Goal: Entertainment & Leisure: Consume media (video, audio)

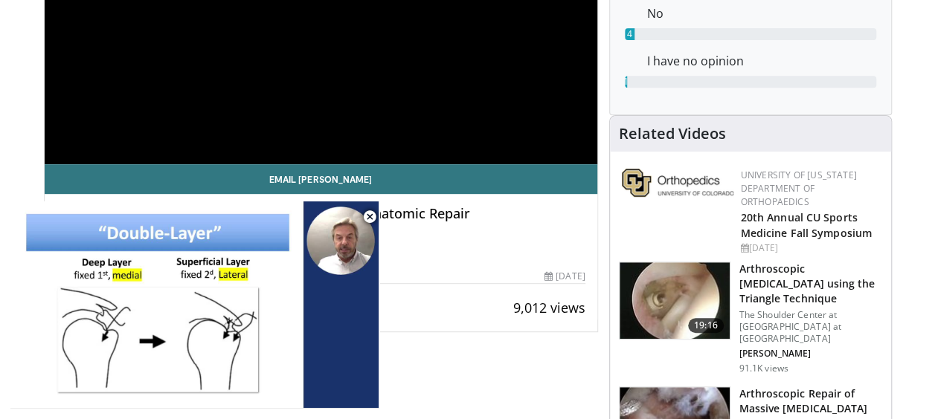
scroll to position [149, 0]
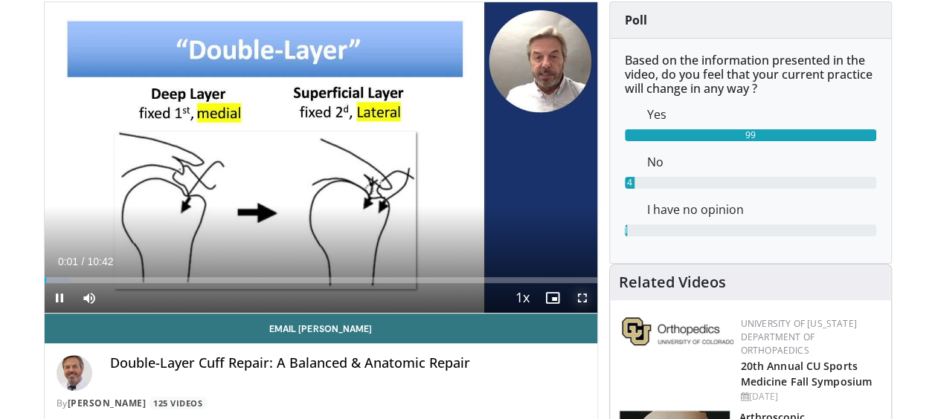
click at [584, 301] on span "Video Player" at bounding box center [582, 298] width 30 height 30
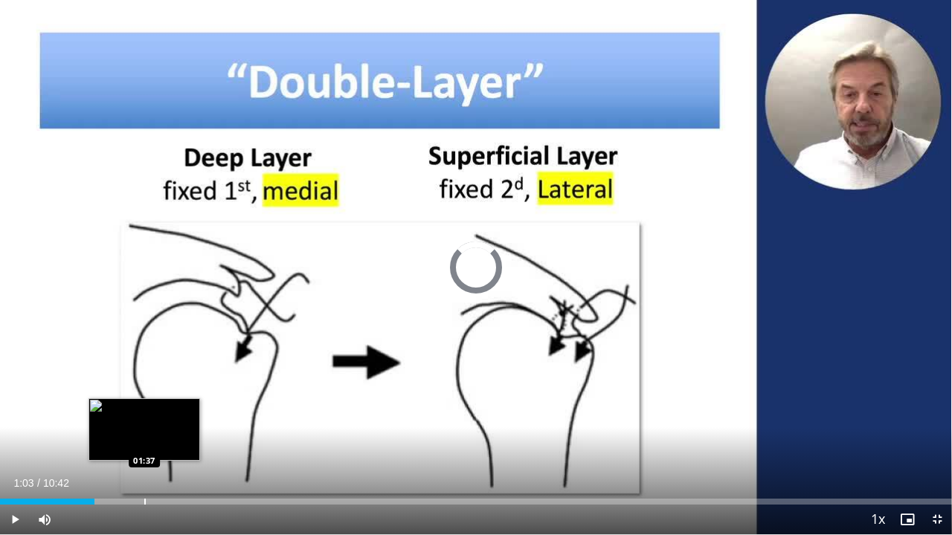
drag, startPoint x: 45, startPoint y: 503, endPoint x: 144, endPoint y: 503, distance: 98.9
click at [144, 419] on div "Progress Bar" at bounding box center [144, 502] width 1 height 6
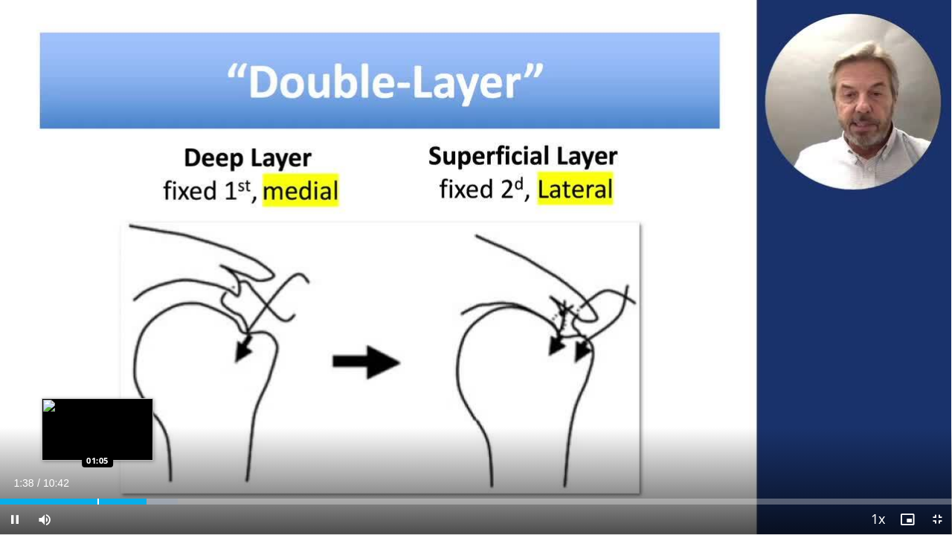
click at [97, 419] on div "Progress Bar" at bounding box center [97, 502] width 1 height 6
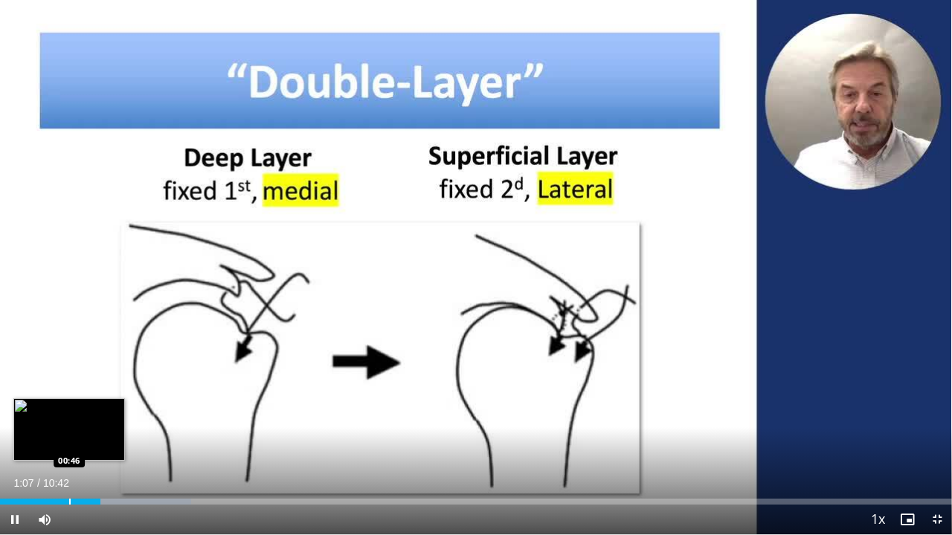
click at [69, 419] on div "Progress Bar" at bounding box center [69, 502] width 1 height 6
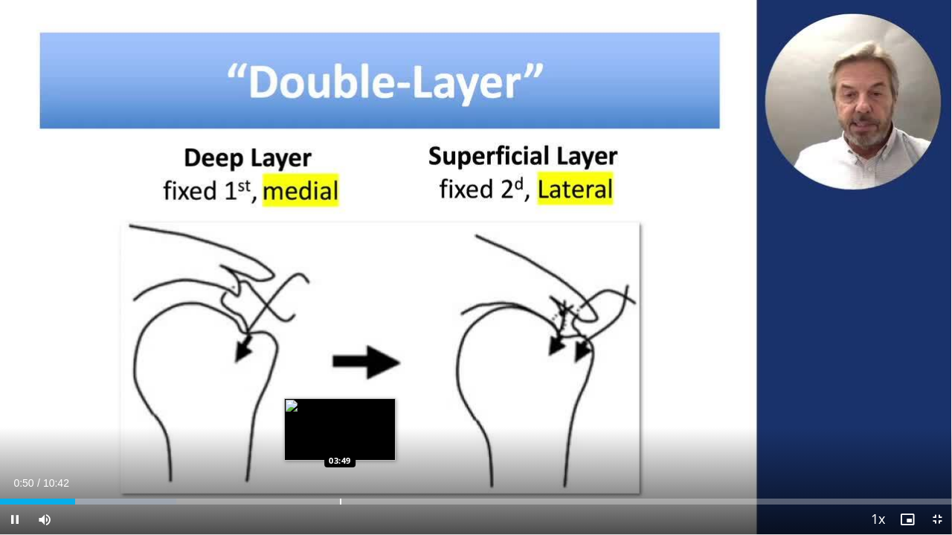
click at [341, 419] on div "Loaded : 18.51% 00:50 03:49" at bounding box center [476, 498] width 952 height 14
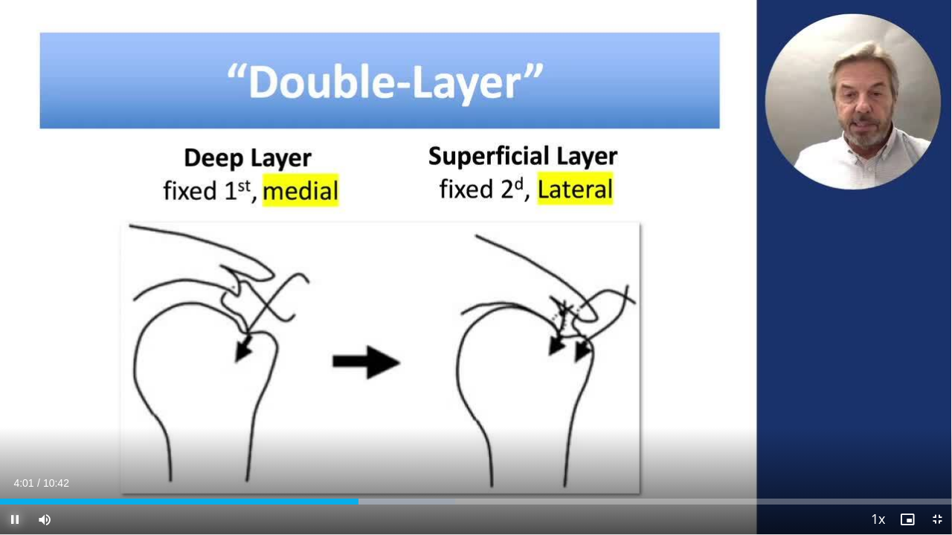
click at [13, 419] on span "Video Player" at bounding box center [15, 520] width 30 height 30
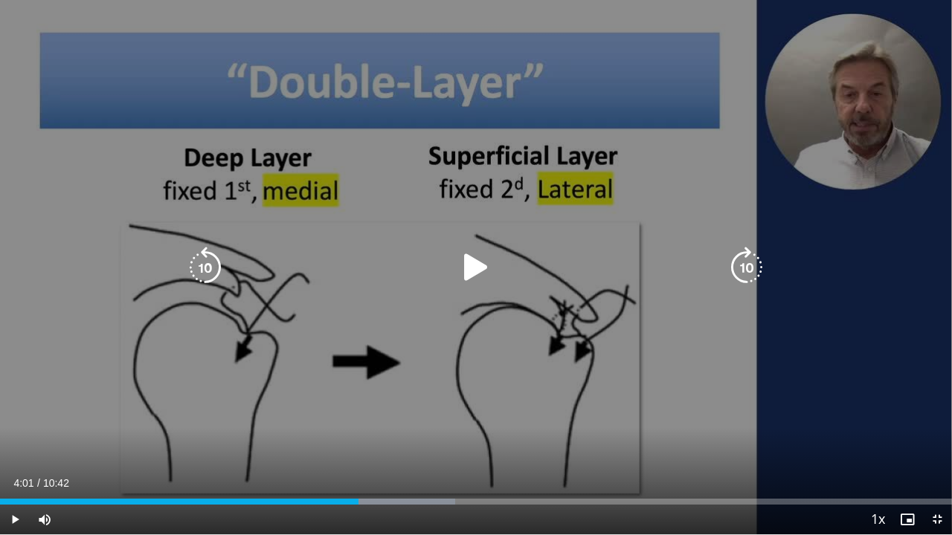
click at [897, 416] on div "10 seconds Tap to unmute" at bounding box center [476, 267] width 952 height 535
click at [739, 410] on div "10 seconds Tap to unmute" at bounding box center [476, 267] width 952 height 535
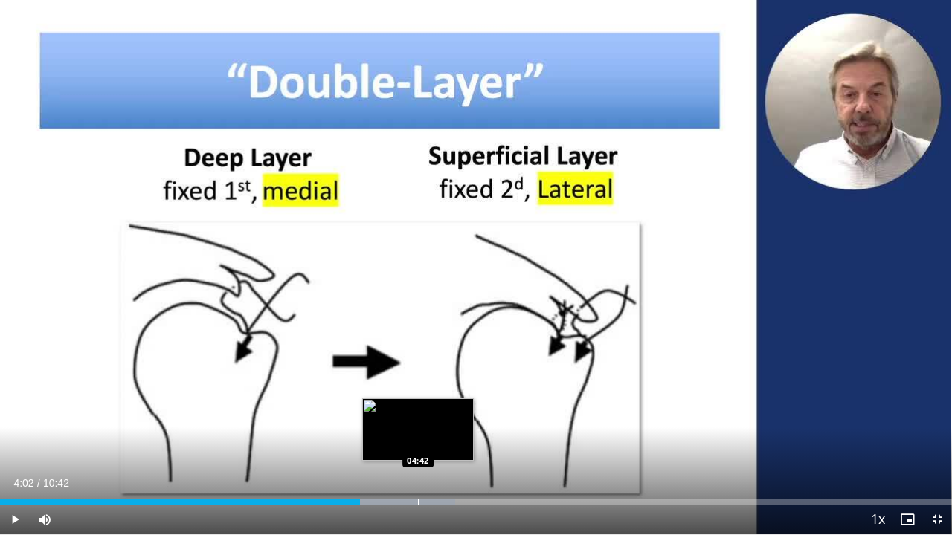
click at [417, 419] on div "Progress Bar" at bounding box center [398, 502] width 114 height 6
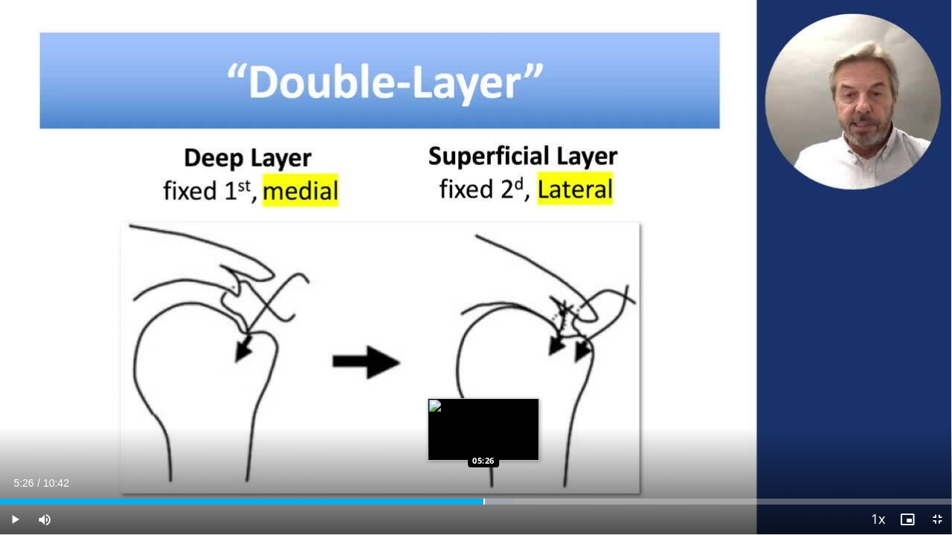
click at [483, 419] on div "Loaded : 54.02% 05:26 05:26" at bounding box center [476, 498] width 952 height 14
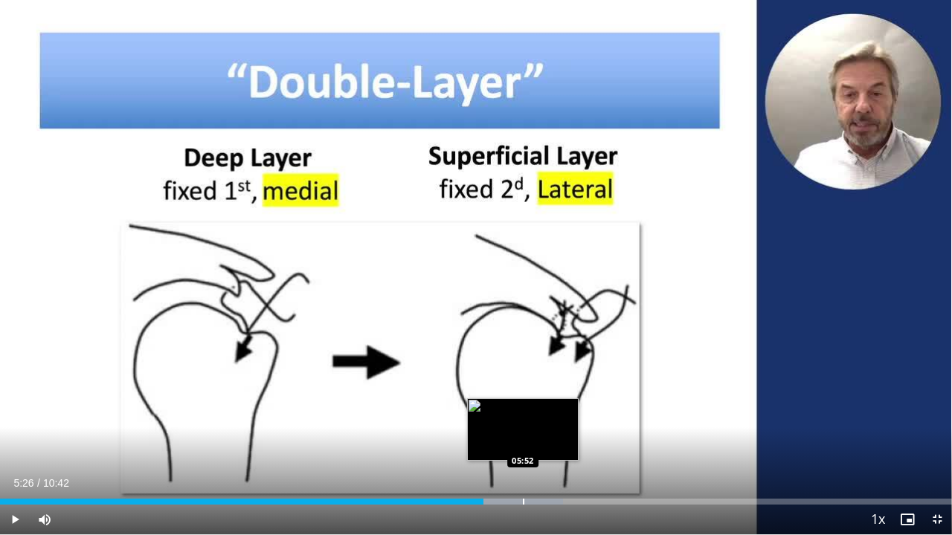
click at [523, 419] on div "Progress Bar" at bounding box center [523, 502] width 1 height 6
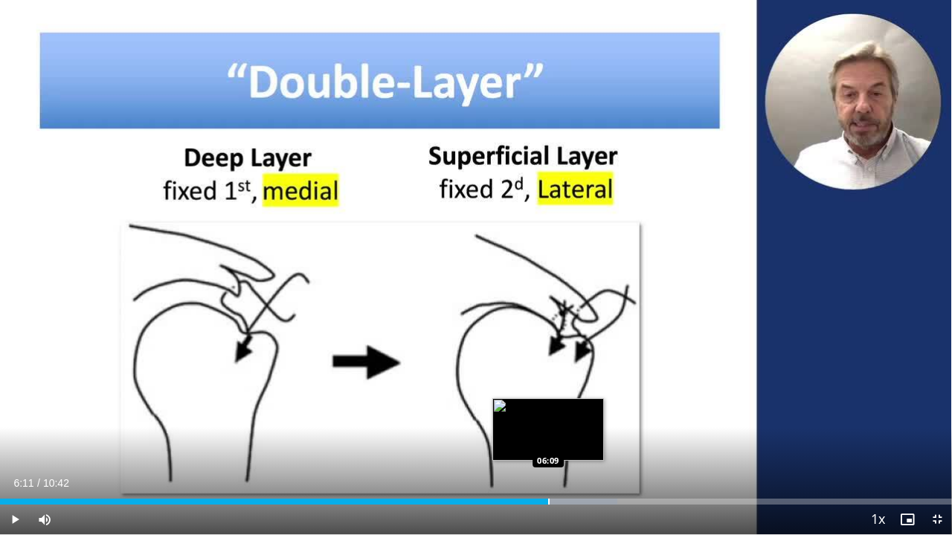
click at [549, 419] on div "Progress Bar" at bounding box center [548, 502] width 1 height 6
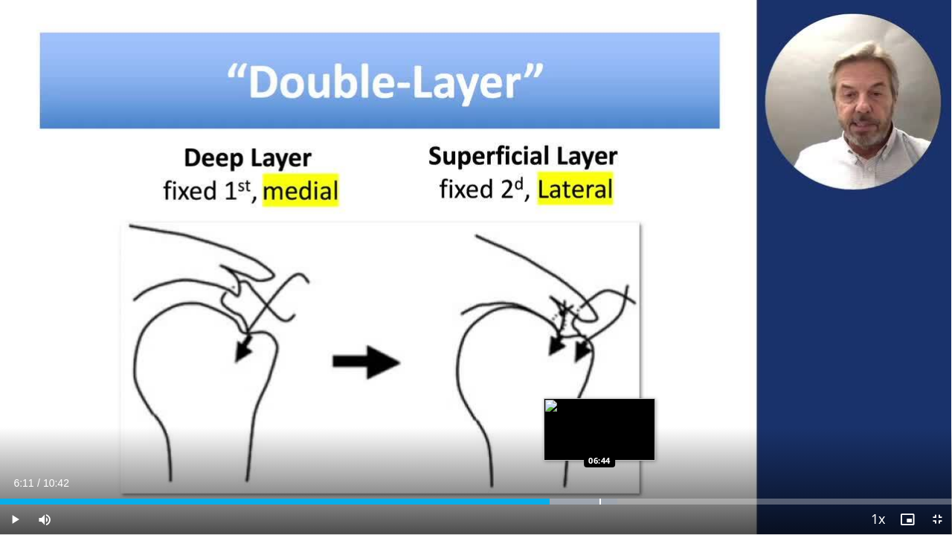
click at [599, 419] on div "Progress Bar" at bounding box center [599, 502] width 1 height 6
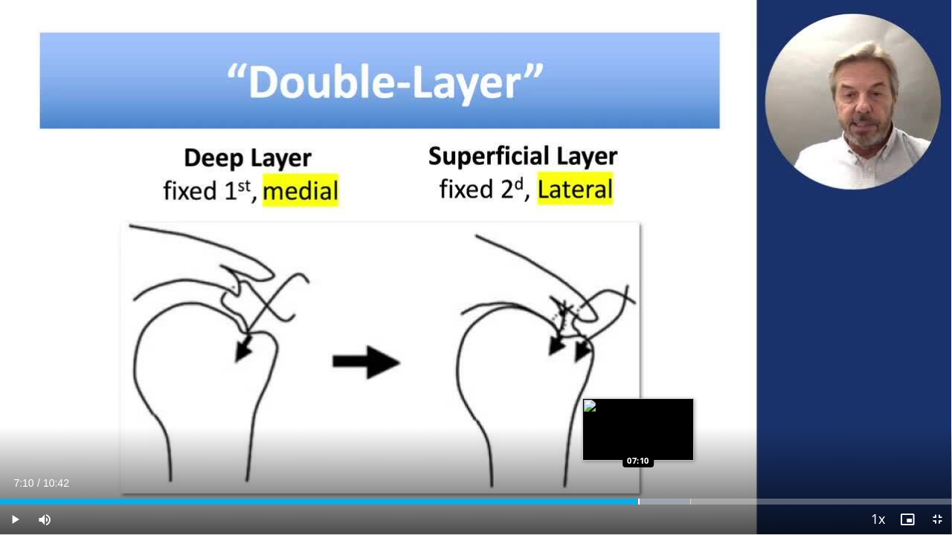
click at [638, 419] on div "Progress Bar" at bounding box center [638, 502] width 1 height 6
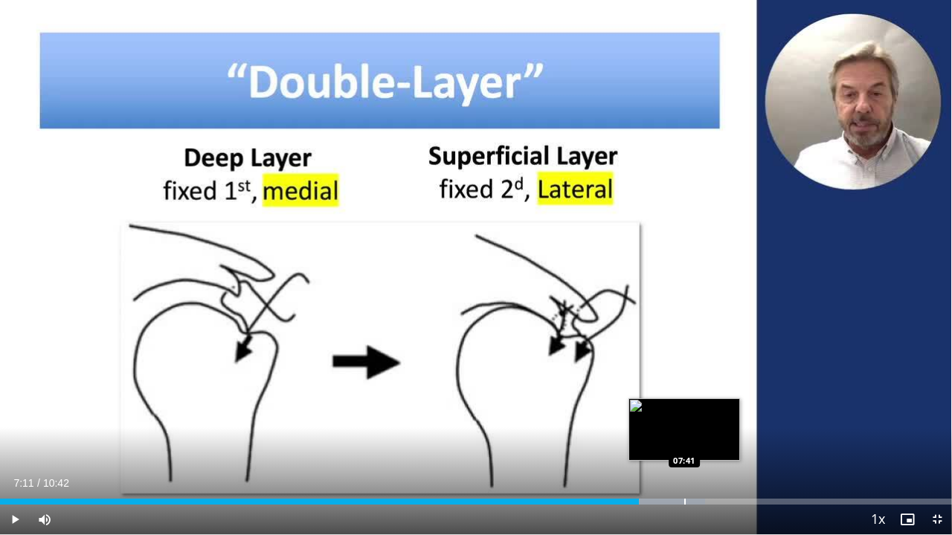
click at [684, 419] on div "Loaded : 74.09% 07:11 07:41" at bounding box center [476, 502] width 952 height 6
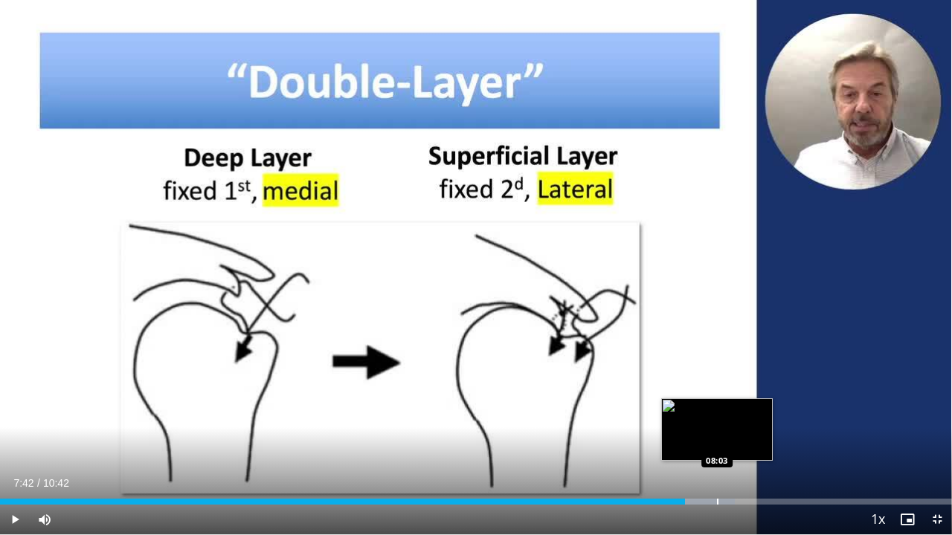
click at [718, 419] on div "Progress Bar" at bounding box center [717, 502] width 1 height 6
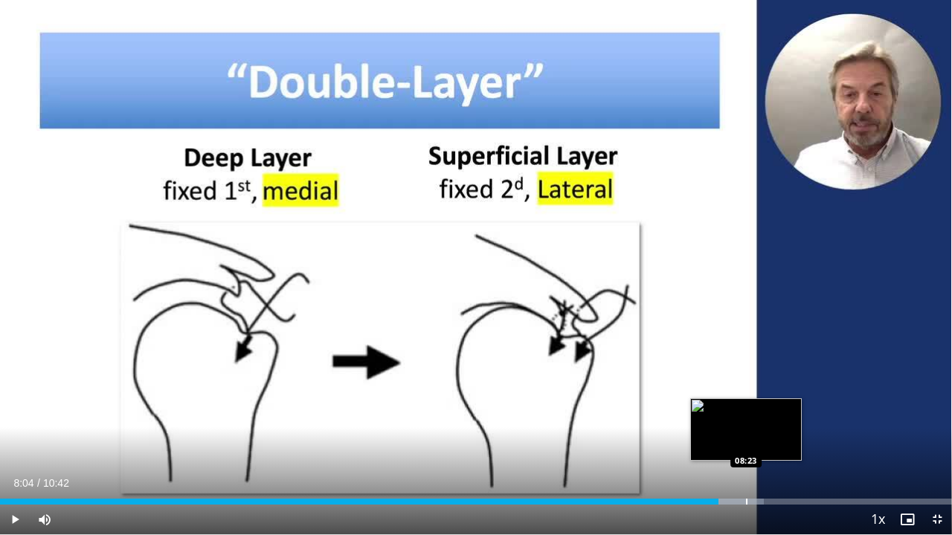
click at [746, 419] on div "Progress Bar" at bounding box center [746, 502] width 1 height 6
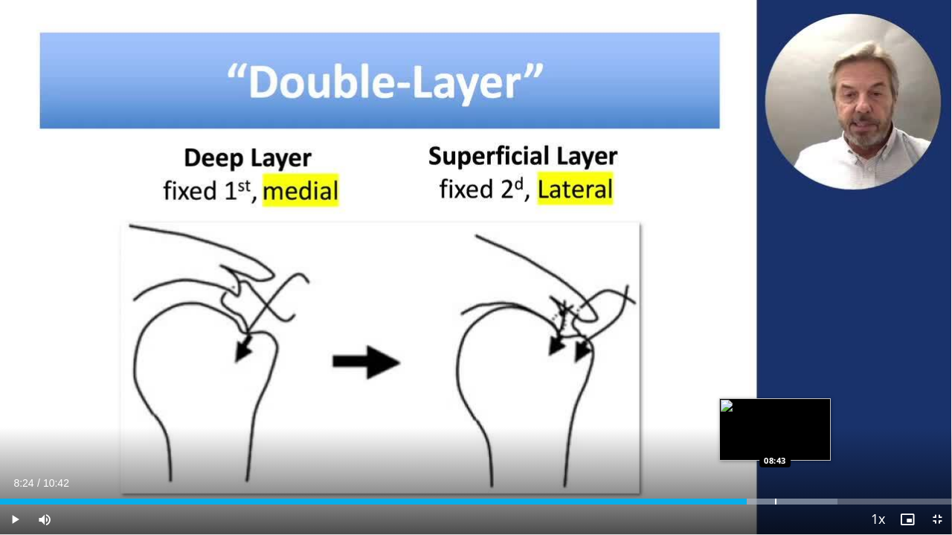
click at [775, 419] on div "Progress Bar" at bounding box center [775, 502] width 1 height 6
click at [792, 419] on div "Progress Bar" at bounding box center [792, 502] width 1 height 6
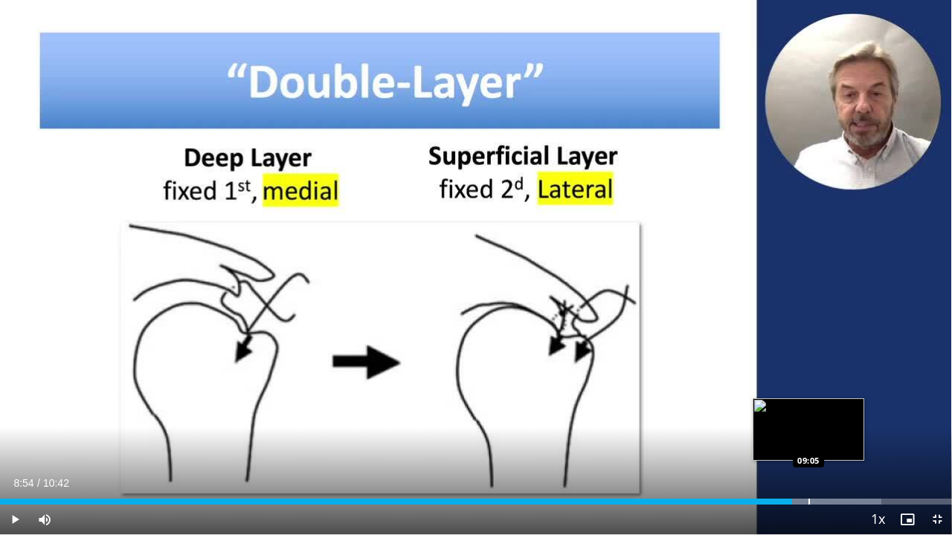
click at [808, 419] on div "Progress Bar" at bounding box center [808, 502] width 1 height 6
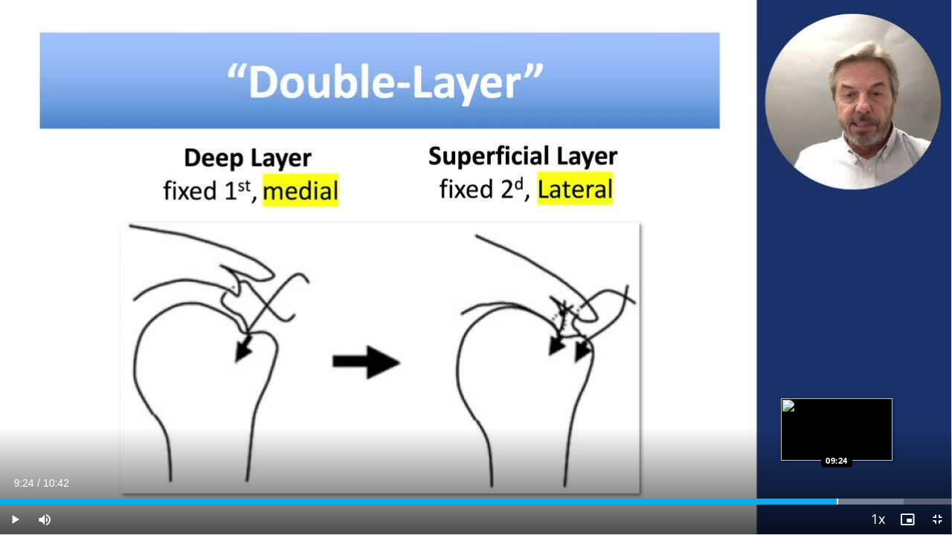
click at [836, 419] on div "Loaded : 94.93% 09:24 09:24" at bounding box center [476, 498] width 952 height 14
click at [852, 419] on div "Progress Bar" at bounding box center [852, 502] width 1 height 6
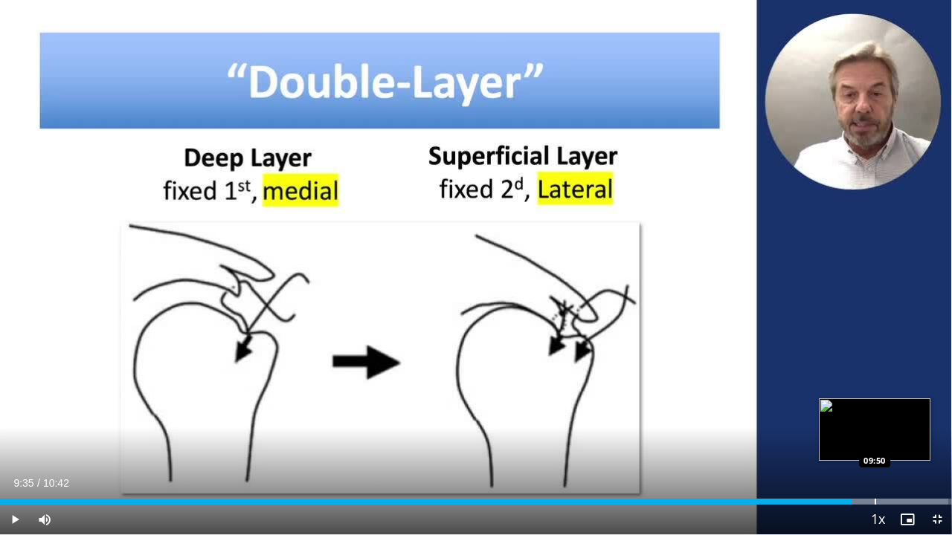
click at [874, 419] on div "Loaded : 99.60% 09:35 09:50" at bounding box center [476, 502] width 952 height 6
click at [892, 419] on div "Progress Bar" at bounding box center [892, 502] width 1 height 6
click at [911, 419] on div "Loaded : 100.00% 10:02 10:15" at bounding box center [476, 498] width 952 height 14
click at [917, 419] on div "Progress Bar" at bounding box center [917, 502] width 1 height 6
click at [923, 419] on div "Progress Bar" at bounding box center [923, 502] width 1 height 6
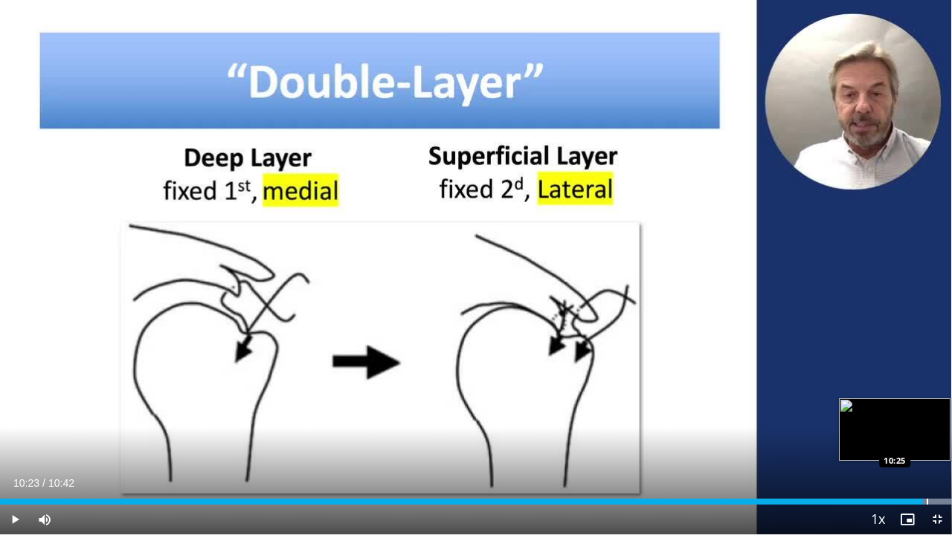
click at [926, 419] on div "Progress Bar" at bounding box center [926, 502] width 1 height 6
click at [932, 419] on div "Progress Bar" at bounding box center [932, 502] width 1 height 6
click at [934, 419] on div "Progress Bar" at bounding box center [938, 502] width 1 height 6
click at [934, 419] on div "Progress Bar" at bounding box center [943, 502] width 1 height 6
click at [934, 419] on div "Progress Bar" at bounding box center [946, 502] width 1 height 6
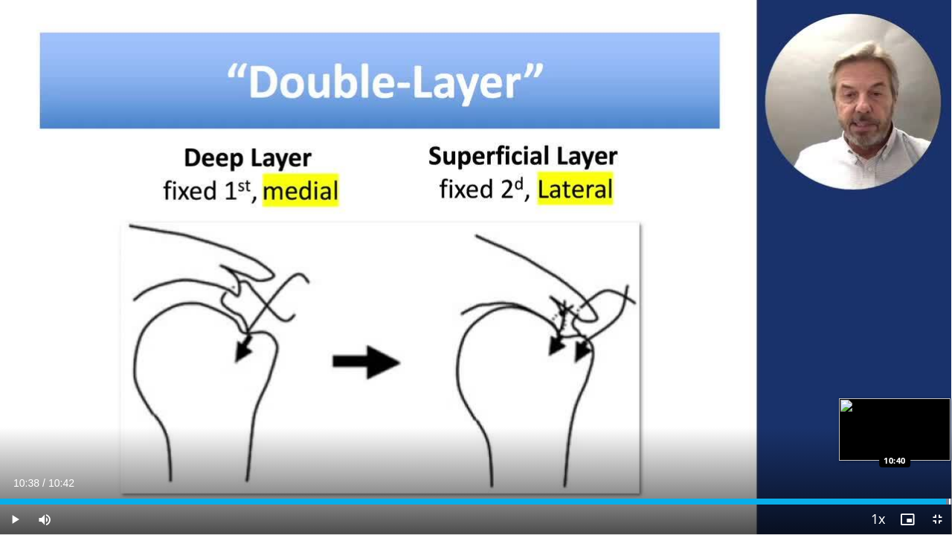
click at [934, 419] on div "Progress Bar" at bounding box center [949, 502] width 1 height 6
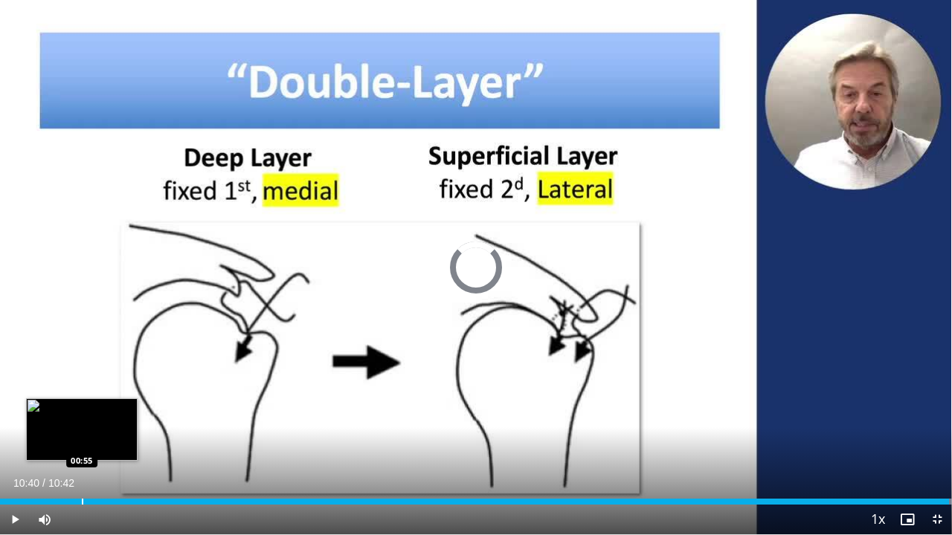
click at [83, 419] on div "Progress Bar" at bounding box center [82, 502] width 1 height 6
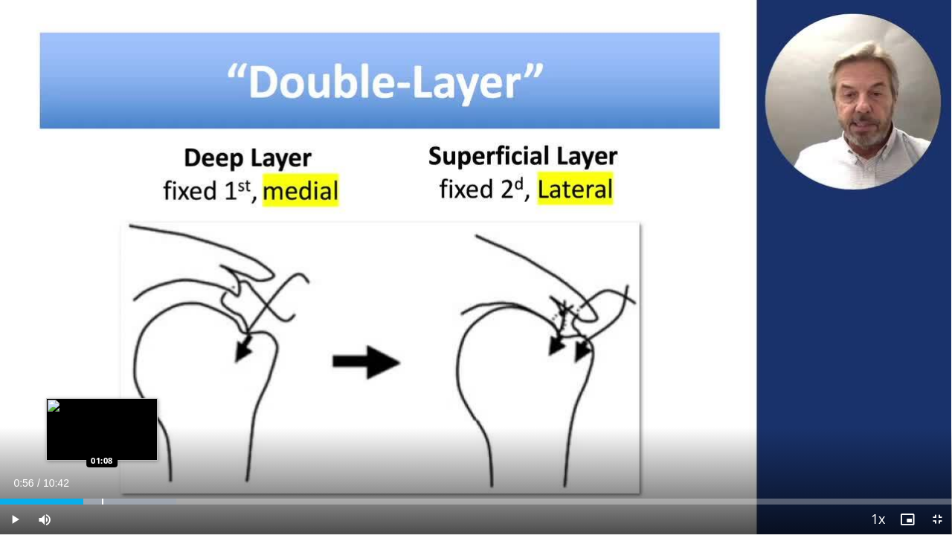
click at [103, 419] on div "Loaded : 18.51% 00:56 01:08" at bounding box center [476, 498] width 952 height 14
click at [117, 419] on div "Loaded : 20.23% 01:09 01:18" at bounding box center [476, 498] width 952 height 14
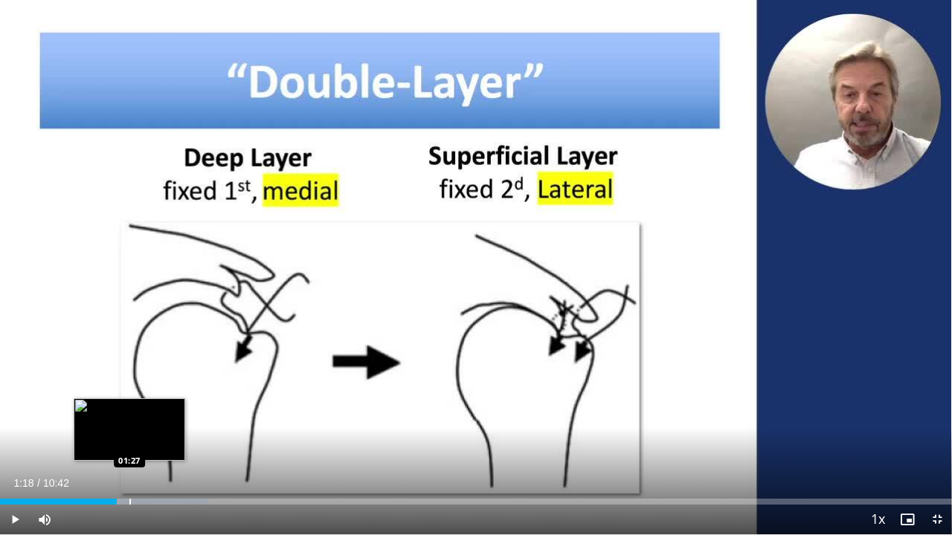
click at [129, 419] on div "Progress Bar" at bounding box center [129, 502] width 1 height 6
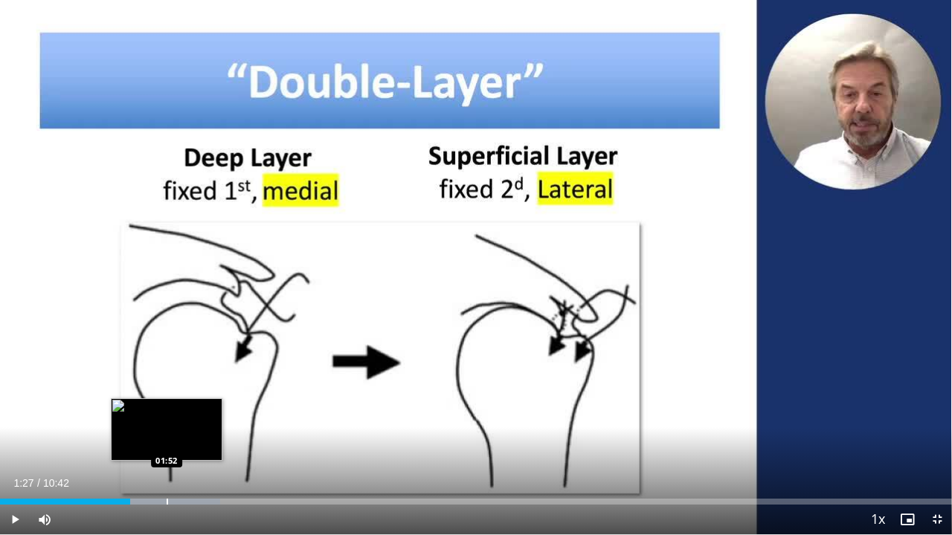
click at [167, 419] on div "Progress Bar" at bounding box center [167, 502] width 1 height 6
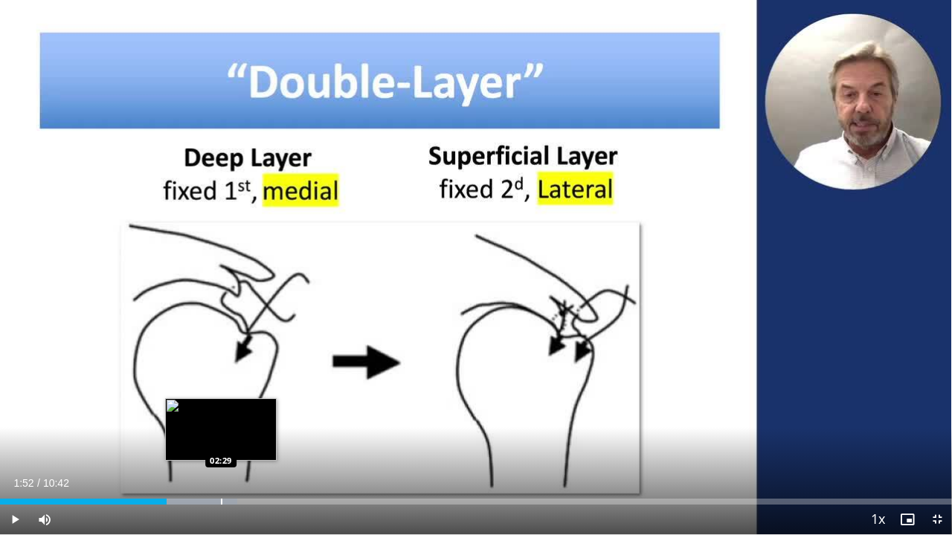
click at [221, 419] on div "Progress Bar" at bounding box center [221, 502] width 1 height 6
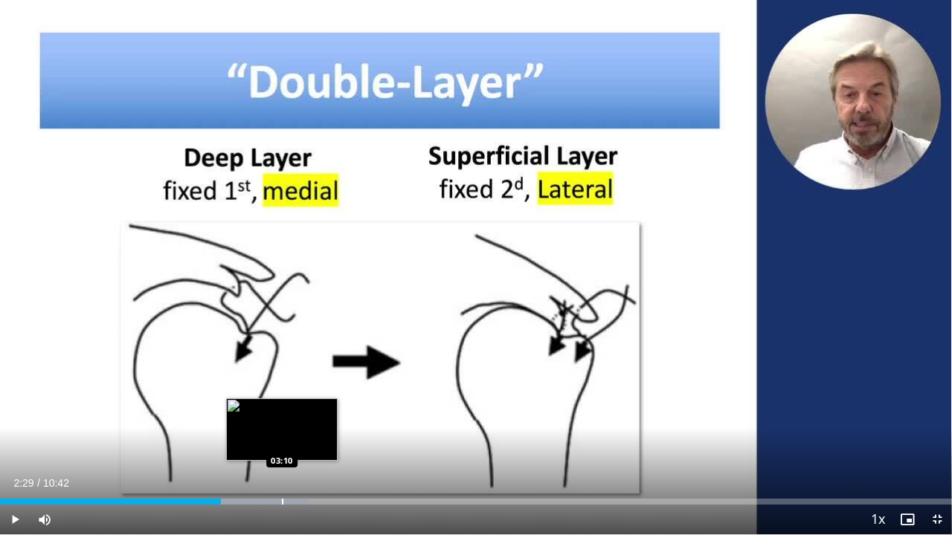
click at [282, 419] on div "Progress Bar" at bounding box center [282, 502] width 1 height 6
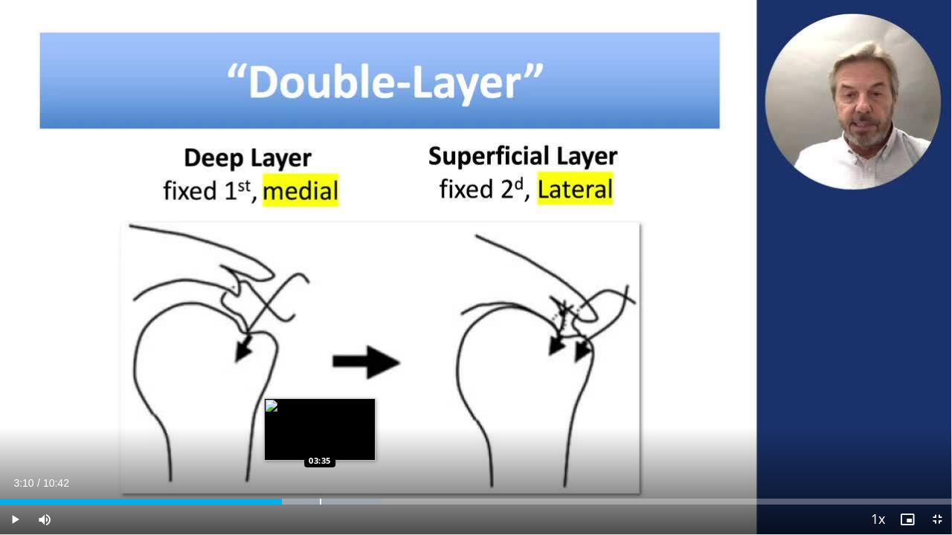
click at [319, 419] on div "Loaded : 40.13% 03:10 03:35" at bounding box center [476, 502] width 952 height 6
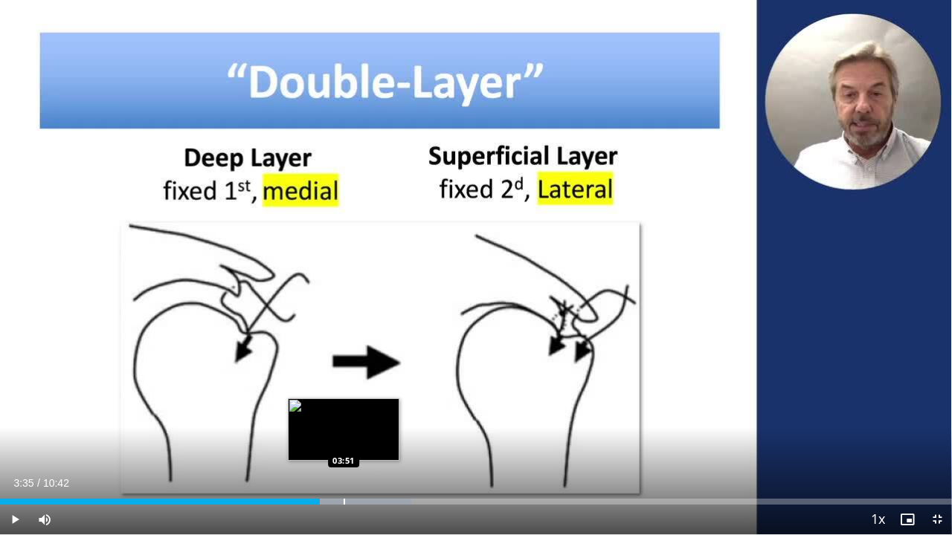
click at [343, 419] on div "Progress Bar" at bounding box center [343, 502] width 1 height 6
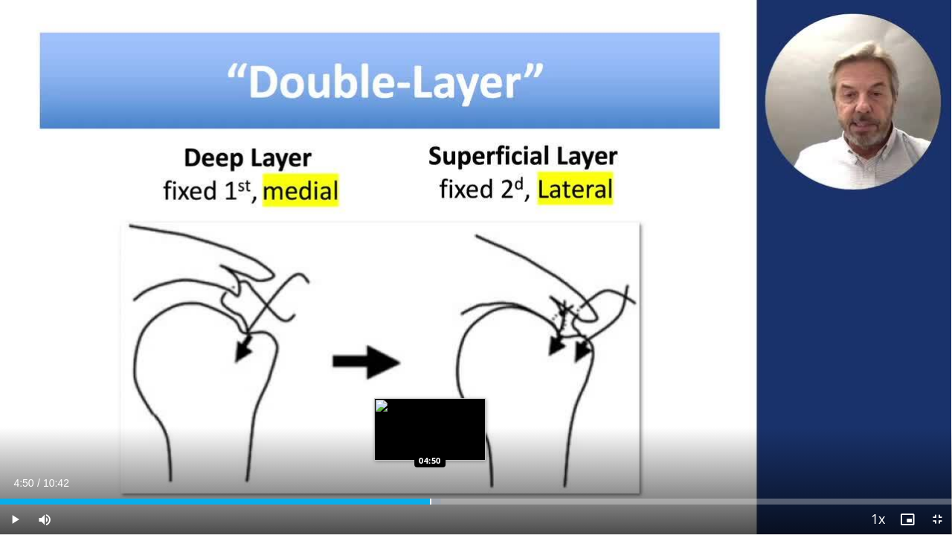
click at [430, 419] on div "Progress Bar" at bounding box center [430, 502] width 1 height 6
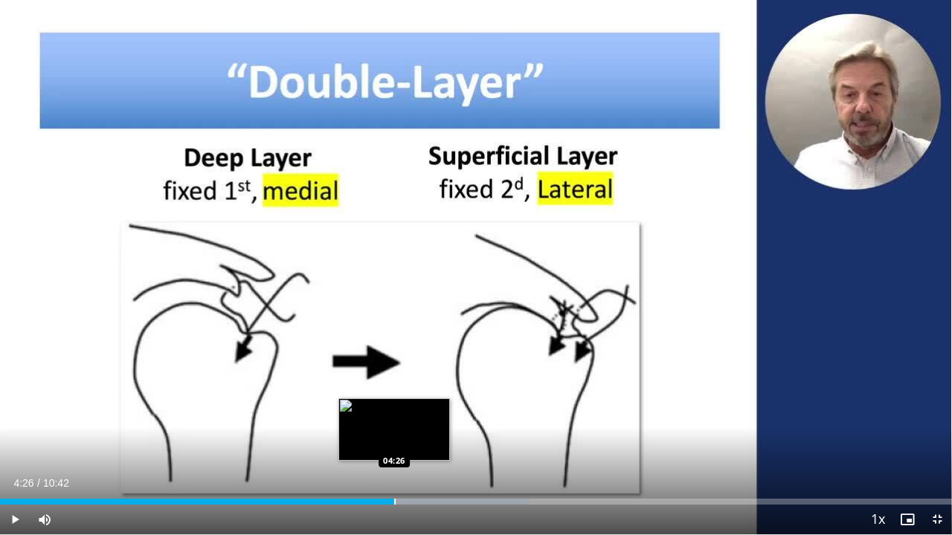
click at [394, 419] on div "Loaded : 55.56% 04:26 04:26" at bounding box center [476, 498] width 952 height 14
click at [377, 419] on div "Progress Bar" at bounding box center [377, 502] width 1 height 6
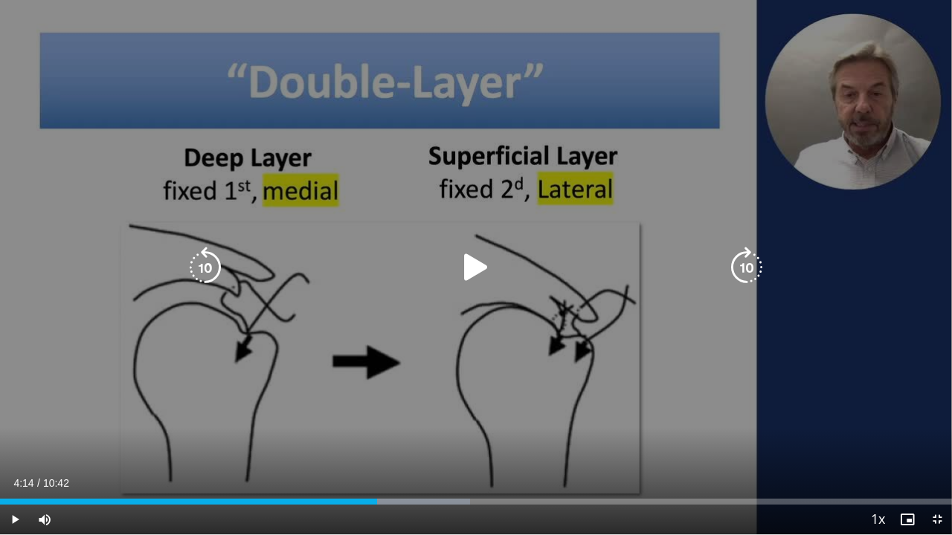
click at [825, 379] on div "10 seconds Tap to unmute" at bounding box center [476, 267] width 952 height 535
click at [484, 270] on icon "Video Player" at bounding box center [476, 268] width 42 height 42
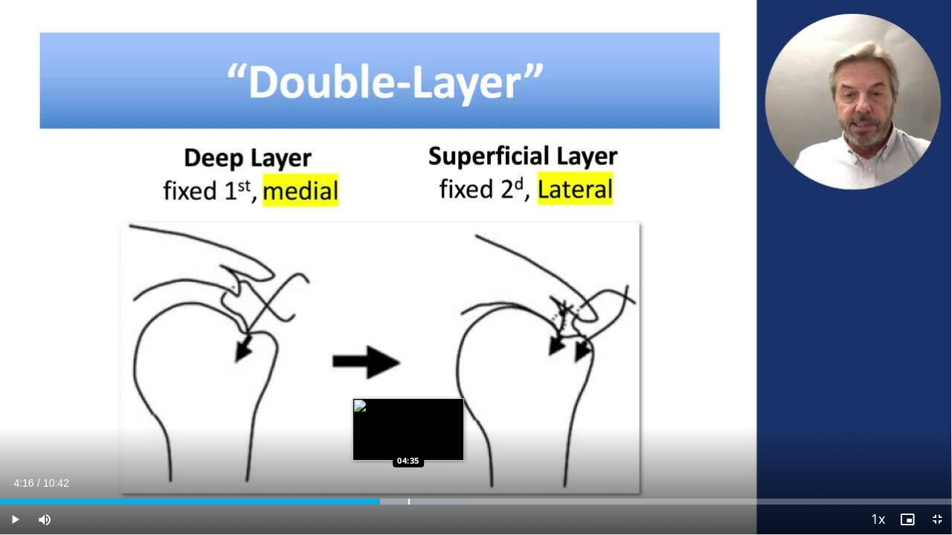
click at [408, 419] on div "Progress Bar" at bounding box center [408, 502] width 1 height 6
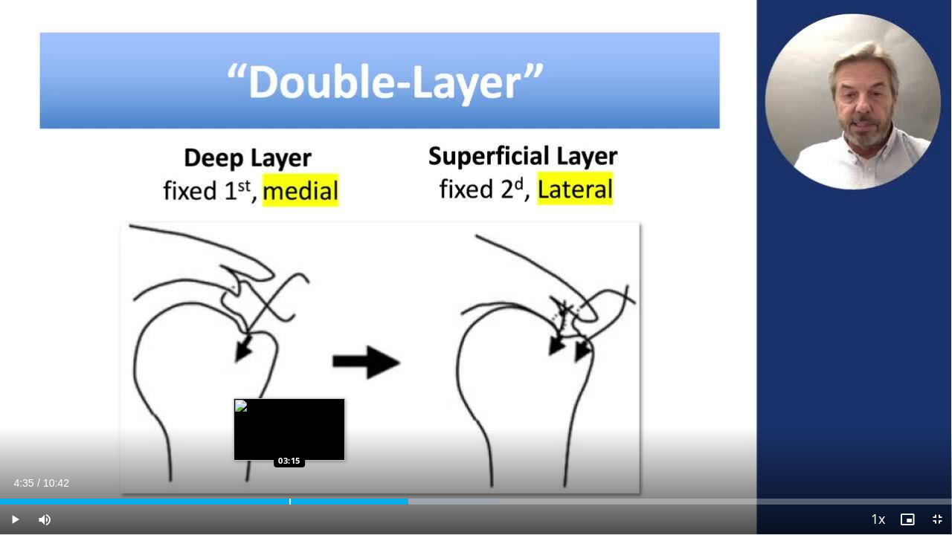
click at [288, 419] on div "Loaded : 52.48% 04:35 03:15" at bounding box center [476, 498] width 952 height 14
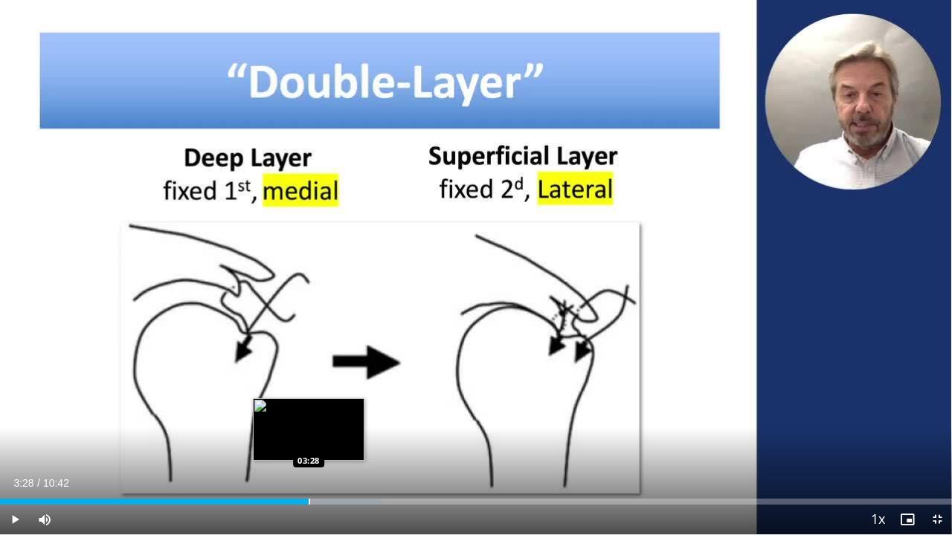
click at [309, 419] on div "Progress Bar" at bounding box center [309, 502] width 1 height 6
click at [326, 419] on div "Progress Bar" at bounding box center [326, 502] width 1 height 6
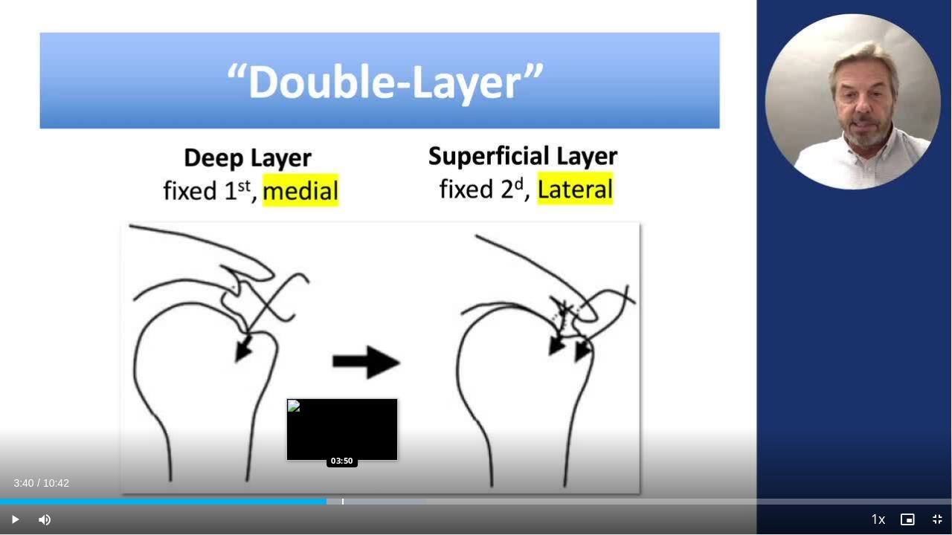
click at [342, 419] on div "Loaded : 44.76% 03:40 03:50" at bounding box center [476, 498] width 952 height 14
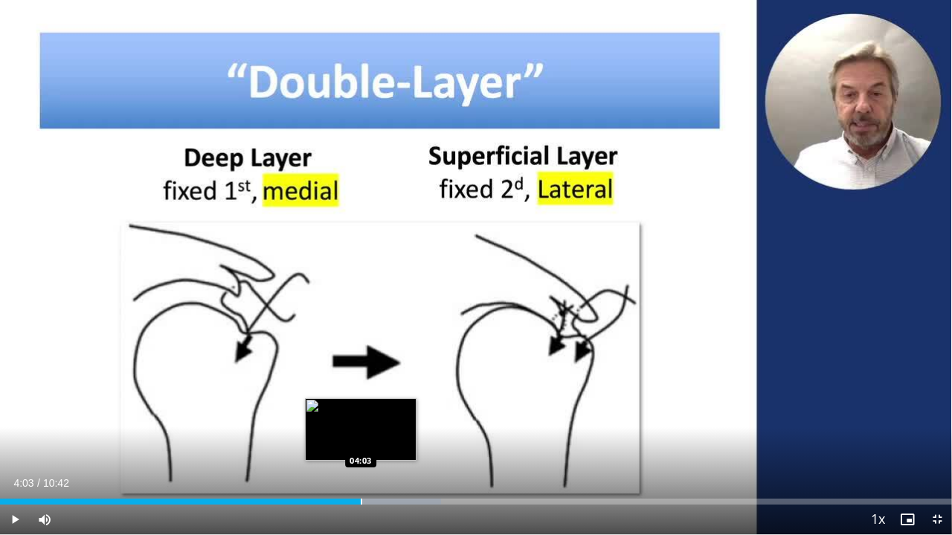
click at [361, 419] on div "Loaded : 46.30% 04:03 04:03" at bounding box center [476, 498] width 952 height 14
click at [381, 419] on div "Loaded : 47.85% 04:17 04:16" at bounding box center [476, 498] width 952 height 14
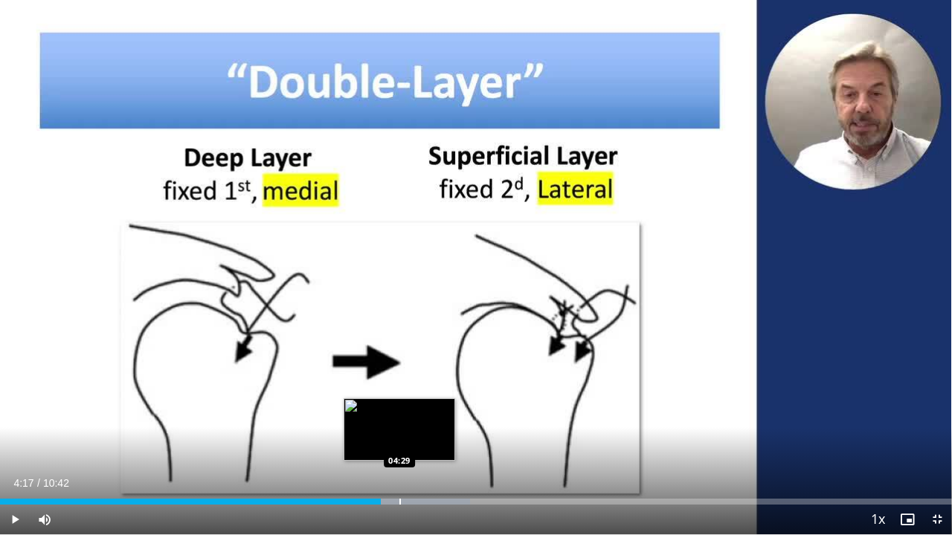
click at [399, 419] on div "Loaded : 49.39% 04:17 04:29" at bounding box center [476, 498] width 952 height 14
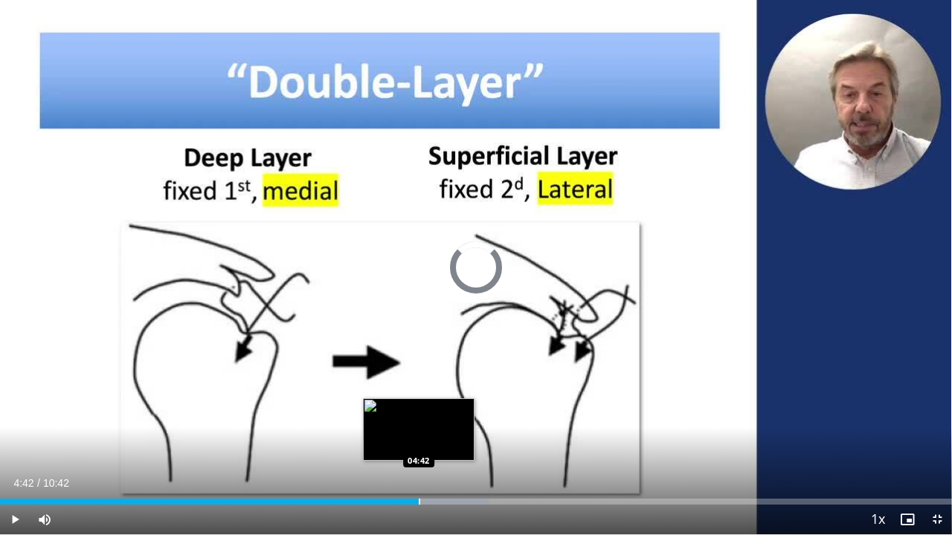
click at [419, 419] on div "Loaded : 51.35% 04:42 04:42" at bounding box center [476, 498] width 952 height 14
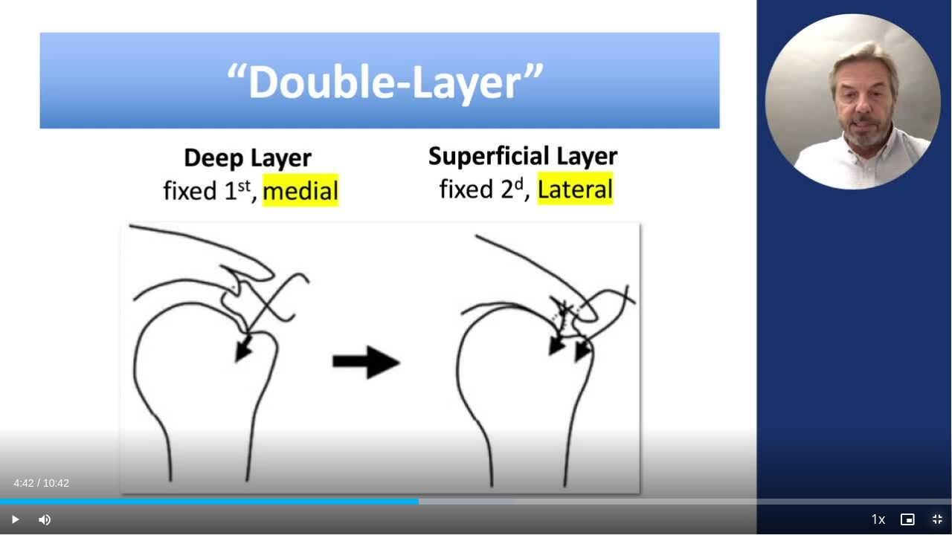
click at [934, 419] on span "Video Player" at bounding box center [937, 520] width 30 height 30
